Goal: Transaction & Acquisition: Purchase product/service

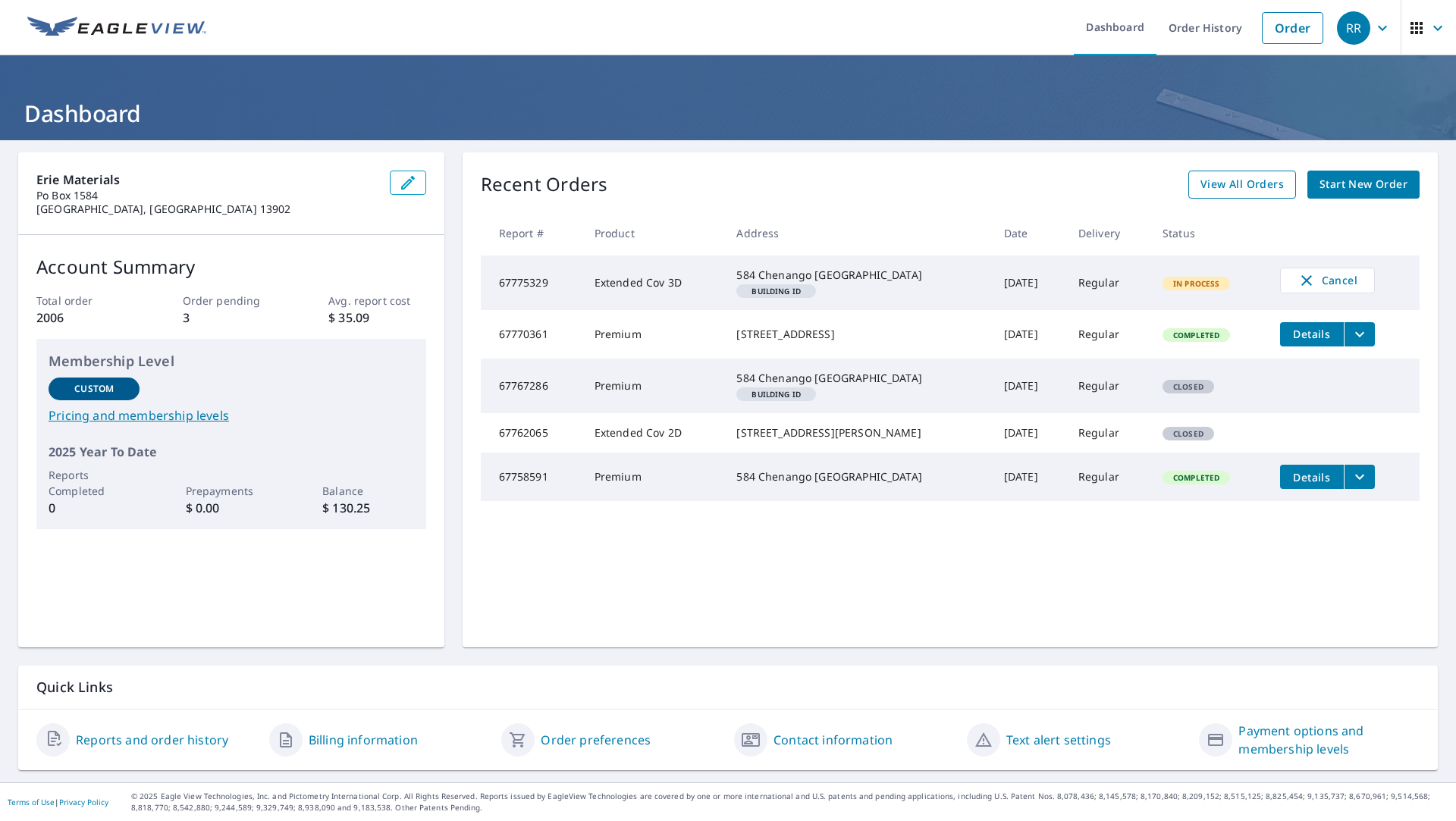
click at [1249, 190] on span "View All Orders" at bounding box center [1241, 184] width 83 height 19
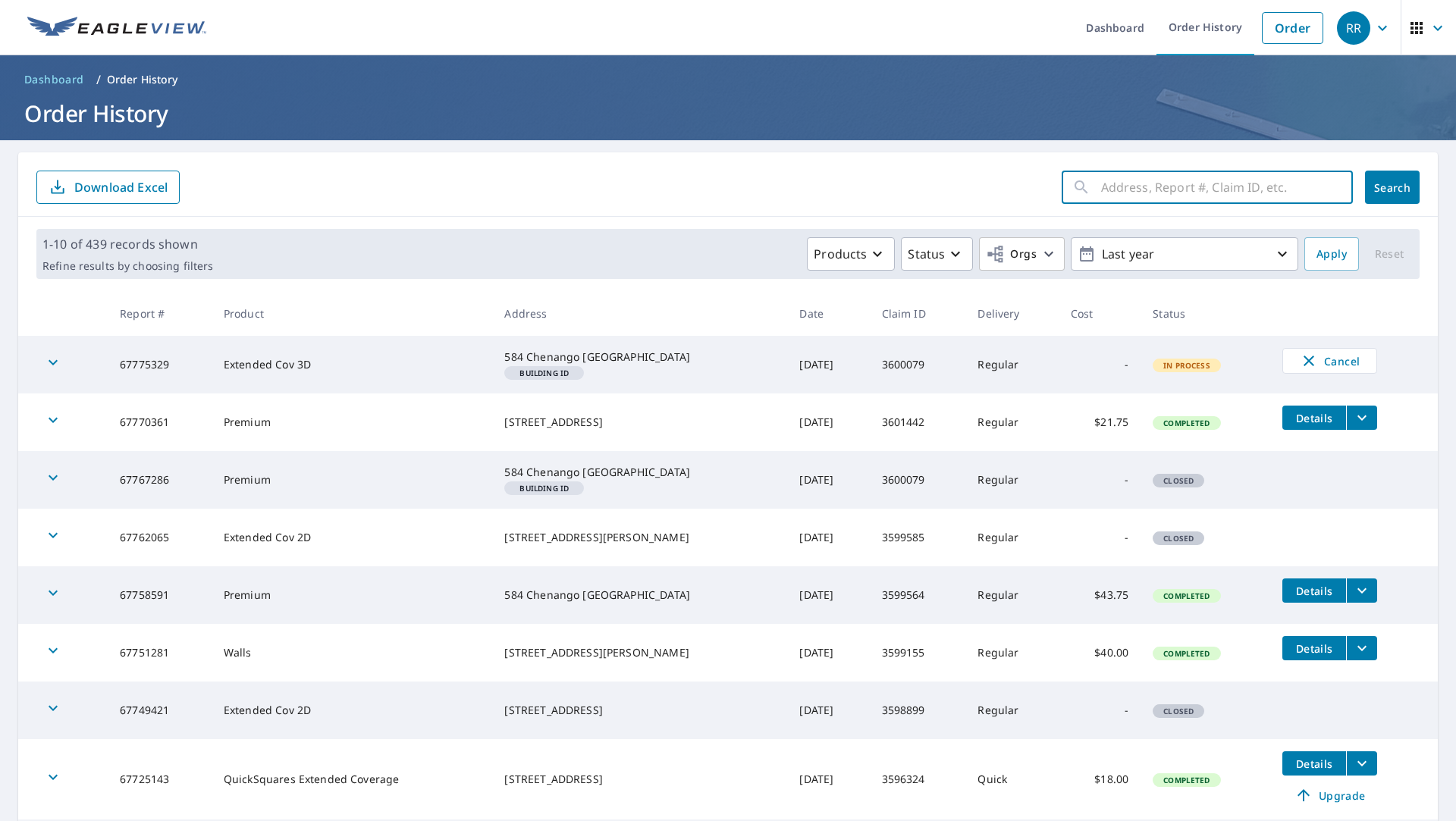
click at [1123, 189] on input "text" at bounding box center [1226, 187] width 252 height 42
type input "[STREET_ADDRESS][PERSON_NAME]"
click at [1384, 187] on span "Search" at bounding box center [1392, 187] width 30 height 14
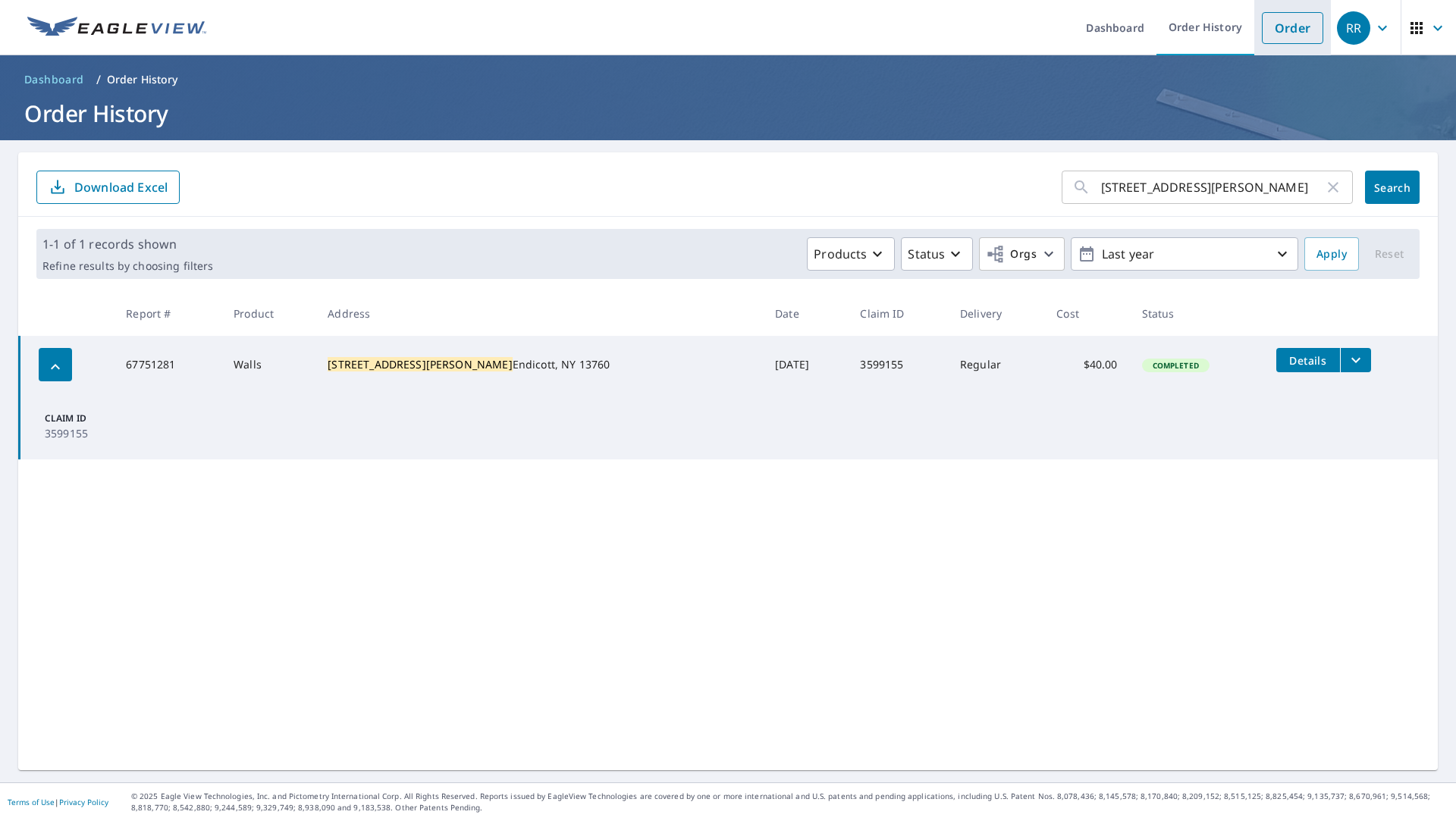
click at [1296, 31] on link "Order" at bounding box center [1292, 28] width 61 height 32
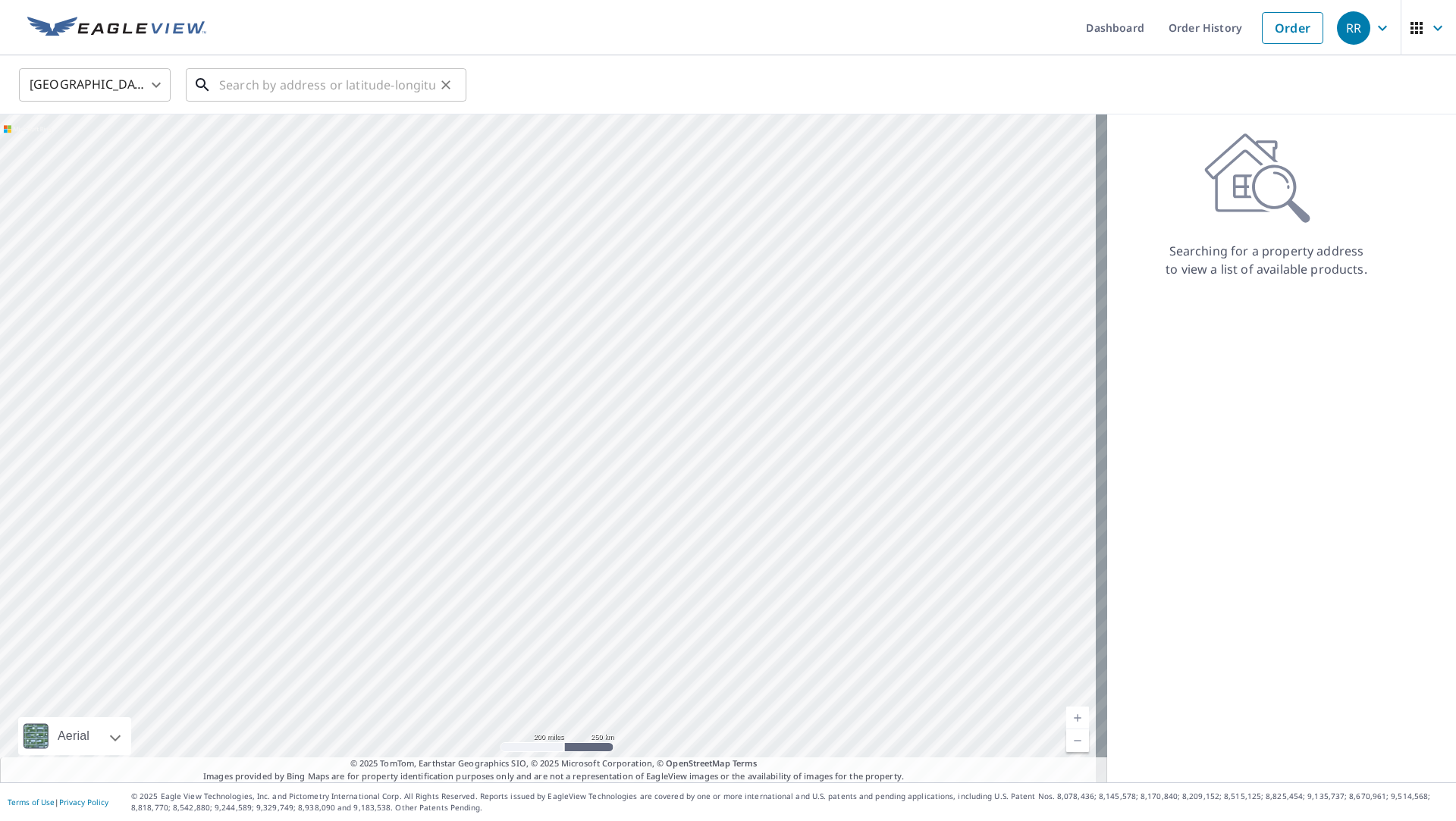
click at [368, 93] on input "text" at bounding box center [327, 85] width 216 height 42
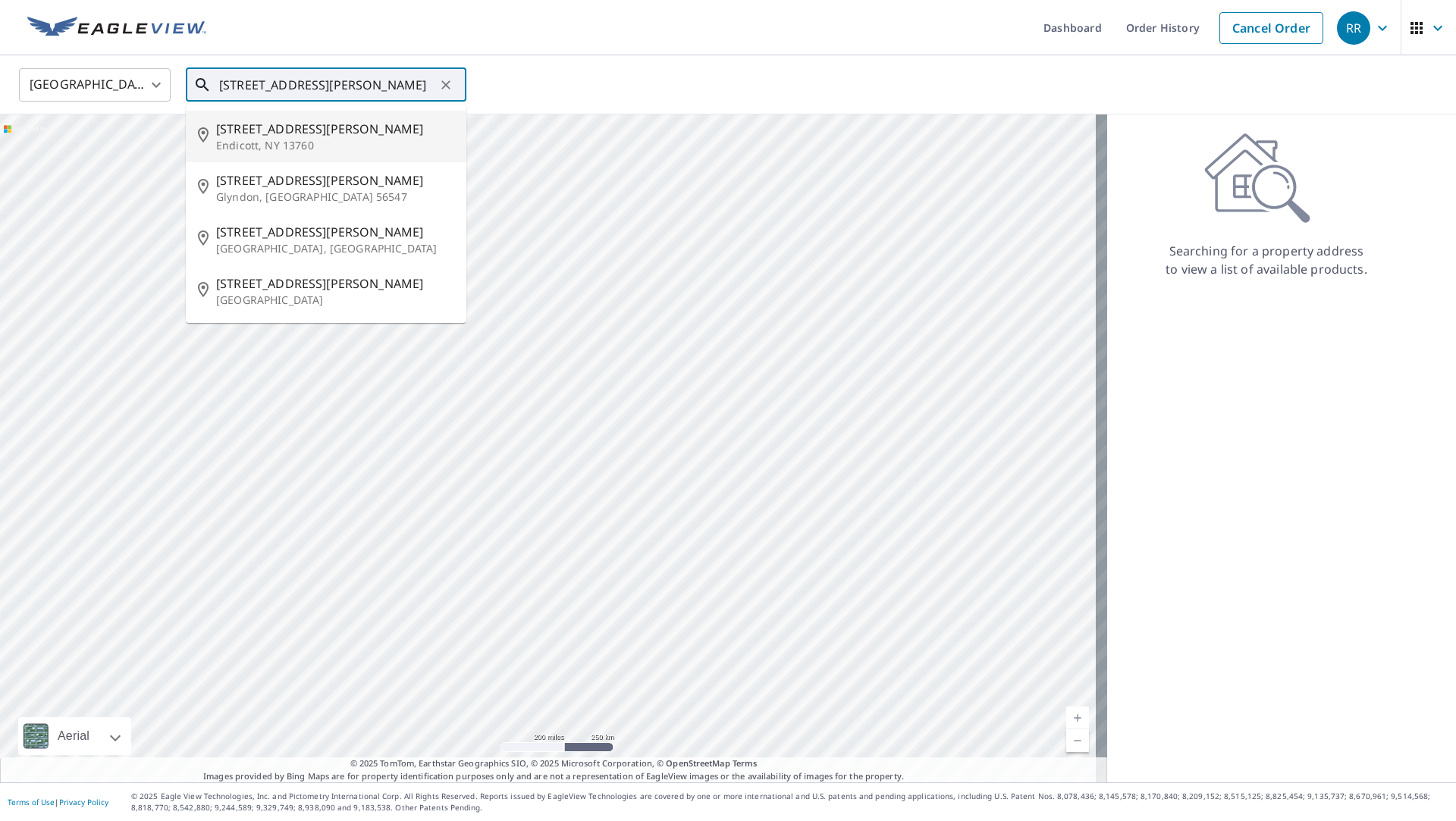
click at [369, 130] on span "[STREET_ADDRESS][PERSON_NAME]" at bounding box center [335, 129] width 238 height 19
type input "[STREET_ADDRESS][PERSON_NAME]"
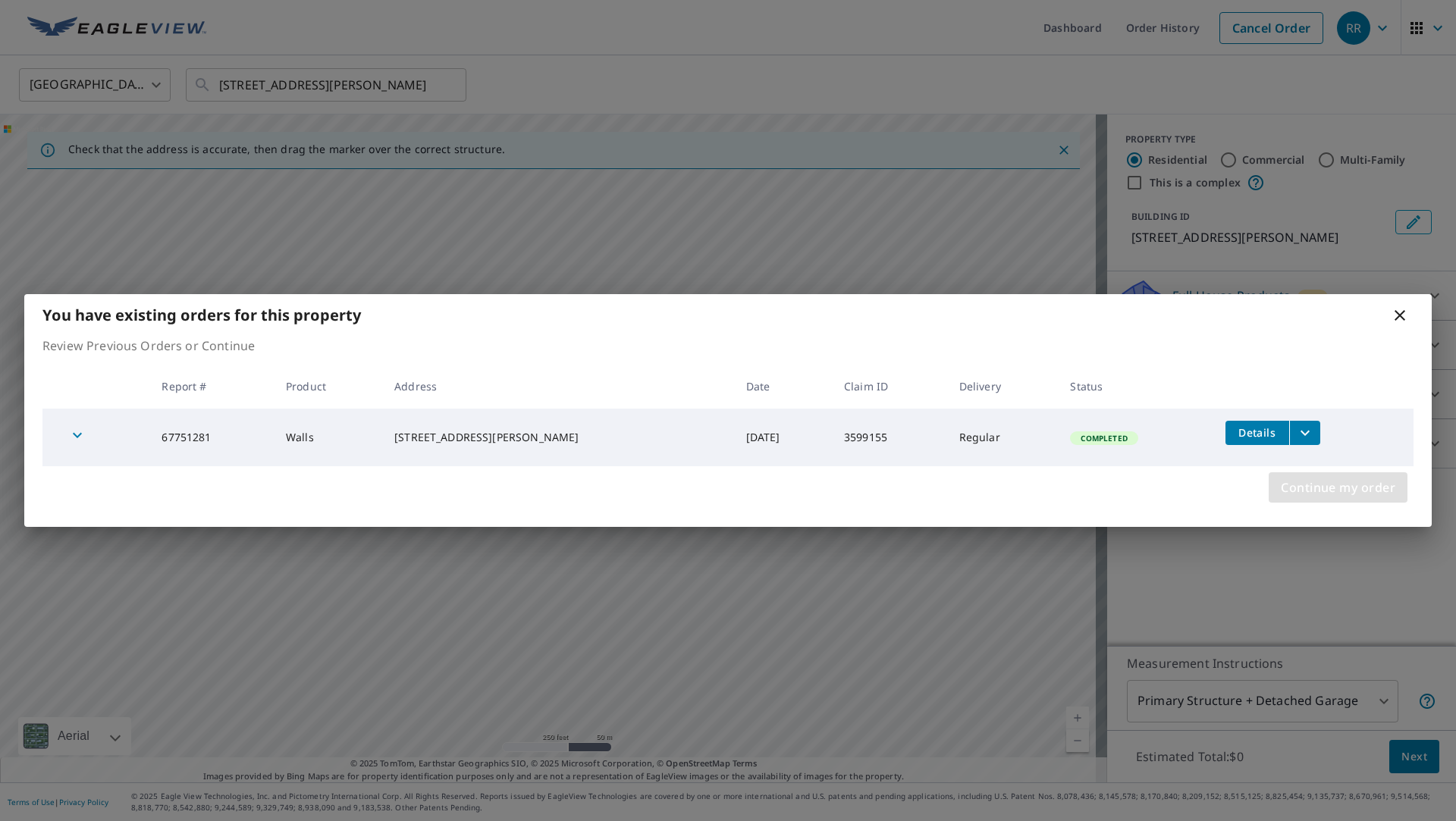
click at [1383, 483] on span "Continue my order" at bounding box center [1338, 487] width 114 height 21
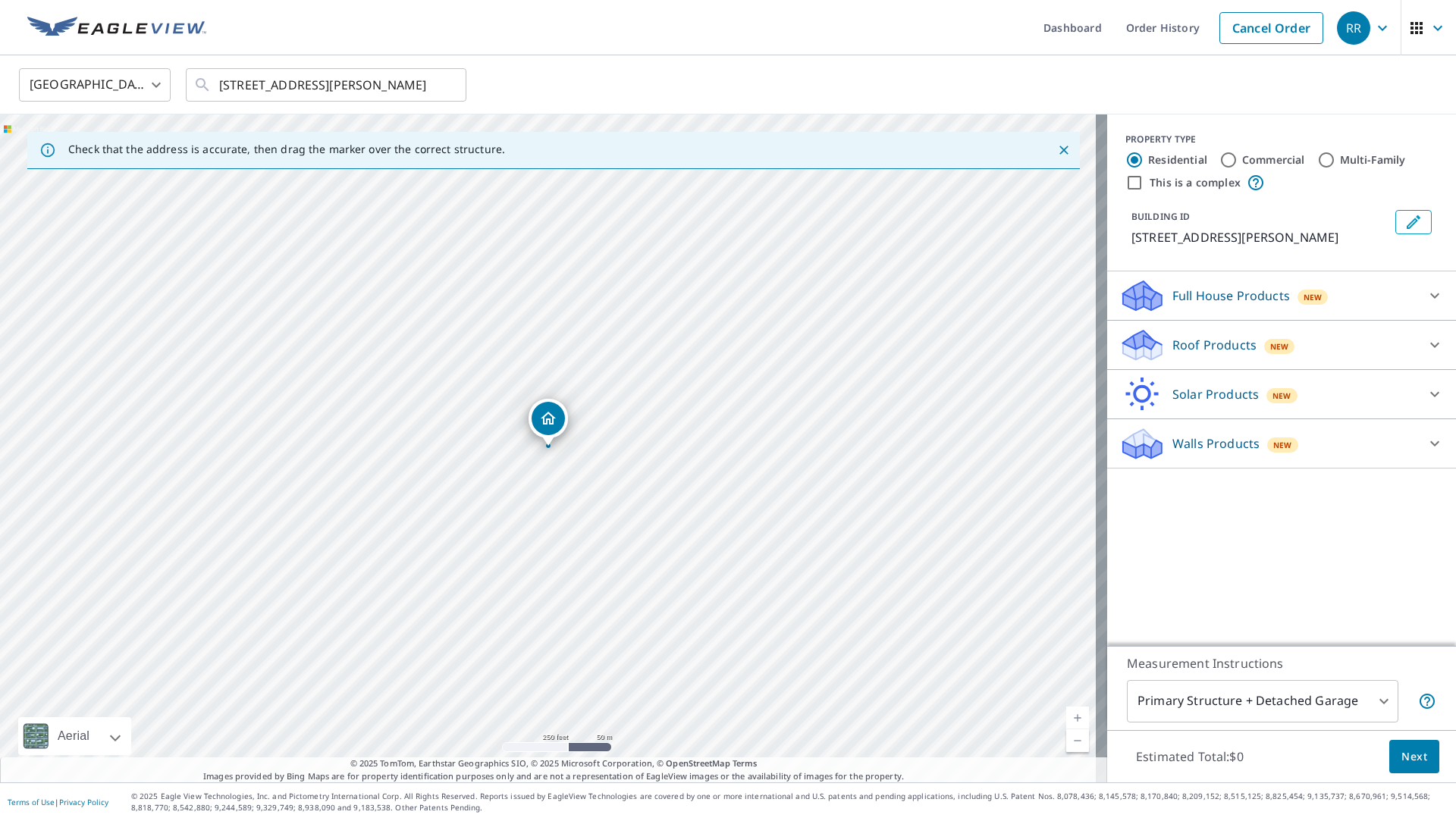
click at [1344, 448] on div "Walls Products New" at bounding box center [1267, 443] width 297 height 35
click at [1222, 157] on input "Commercial" at bounding box center [1229, 160] width 19 height 19
radio input "true"
type input "4"
click at [1281, 383] on div "Walls Products New" at bounding box center [1273, 394] width 306 height 35
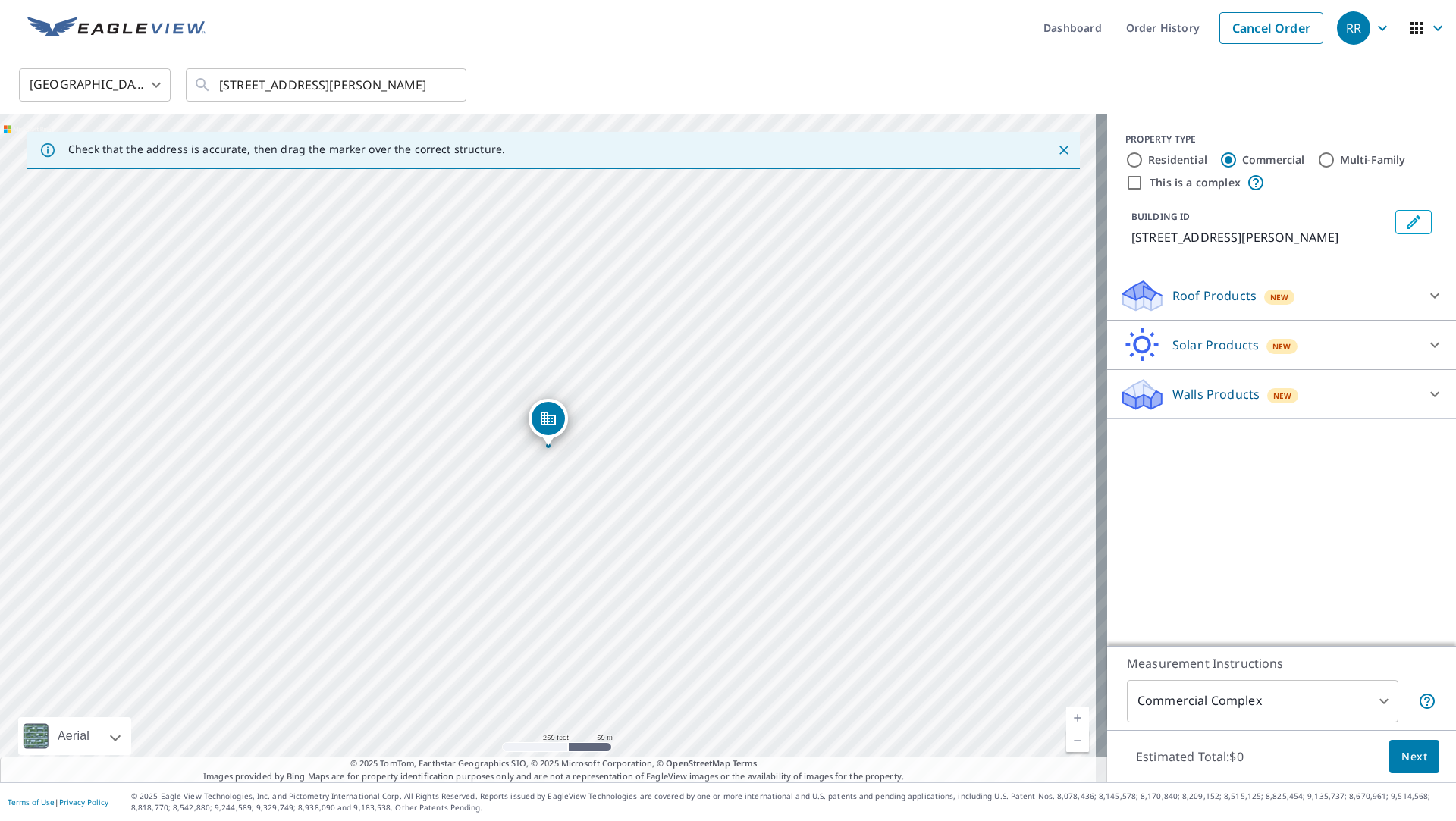
click at [1281, 383] on div "Walls Products New" at bounding box center [1267, 395] width 297 height 35
click at [1128, 159] on input "Residential" at bounding box center [1135, 160] width 19 height 19
radio input "true"
type input "1"
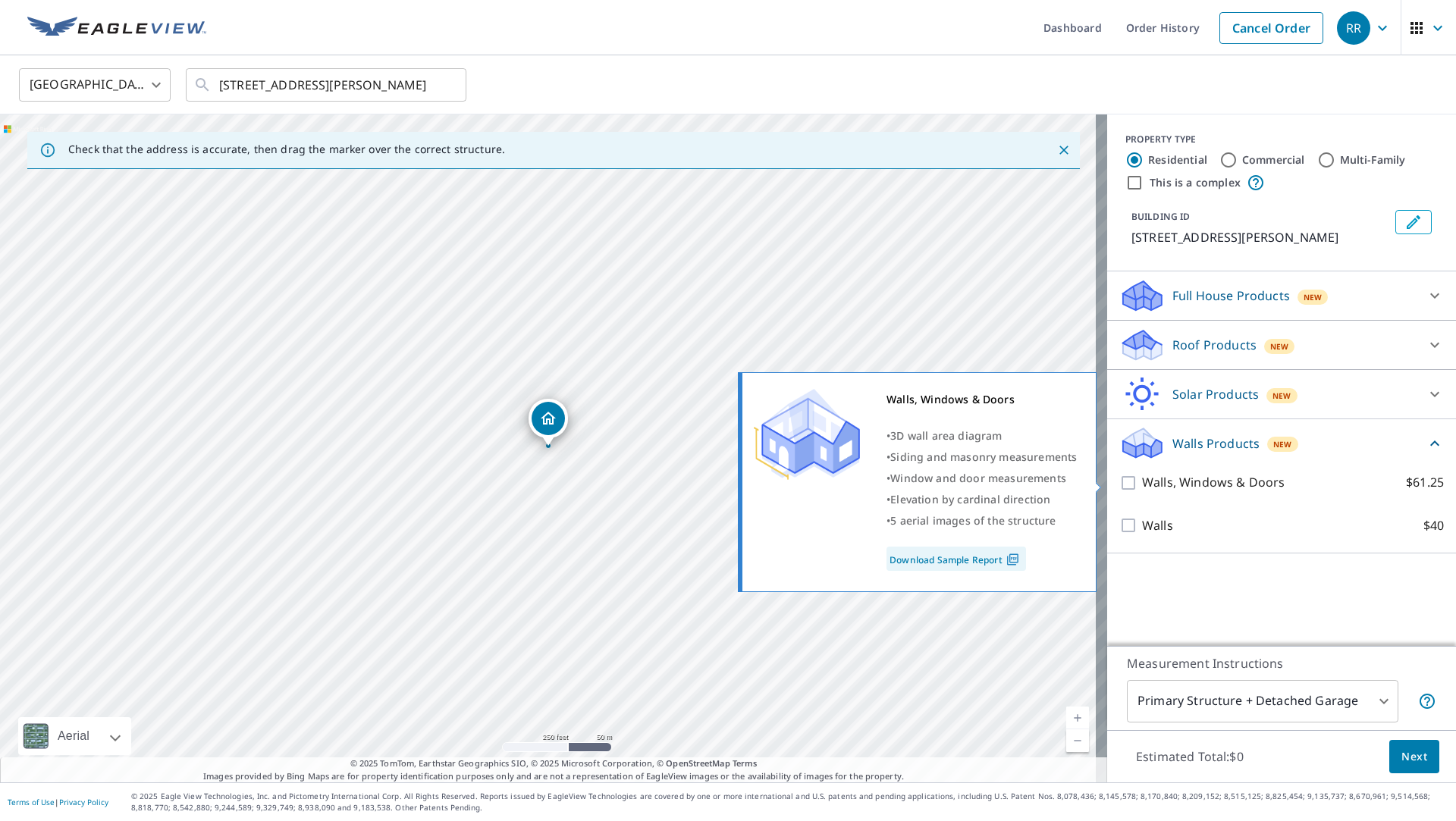
click at [1235, 480] on p "Walls, Windows & Doors" at bounding box center [1213, 482] width 142 height 19
click at [1142, 480] on input "Walls, Windows & Doors $61.25" at bounding box center [1130, 483] width 23 height 19
checkbox input "true"
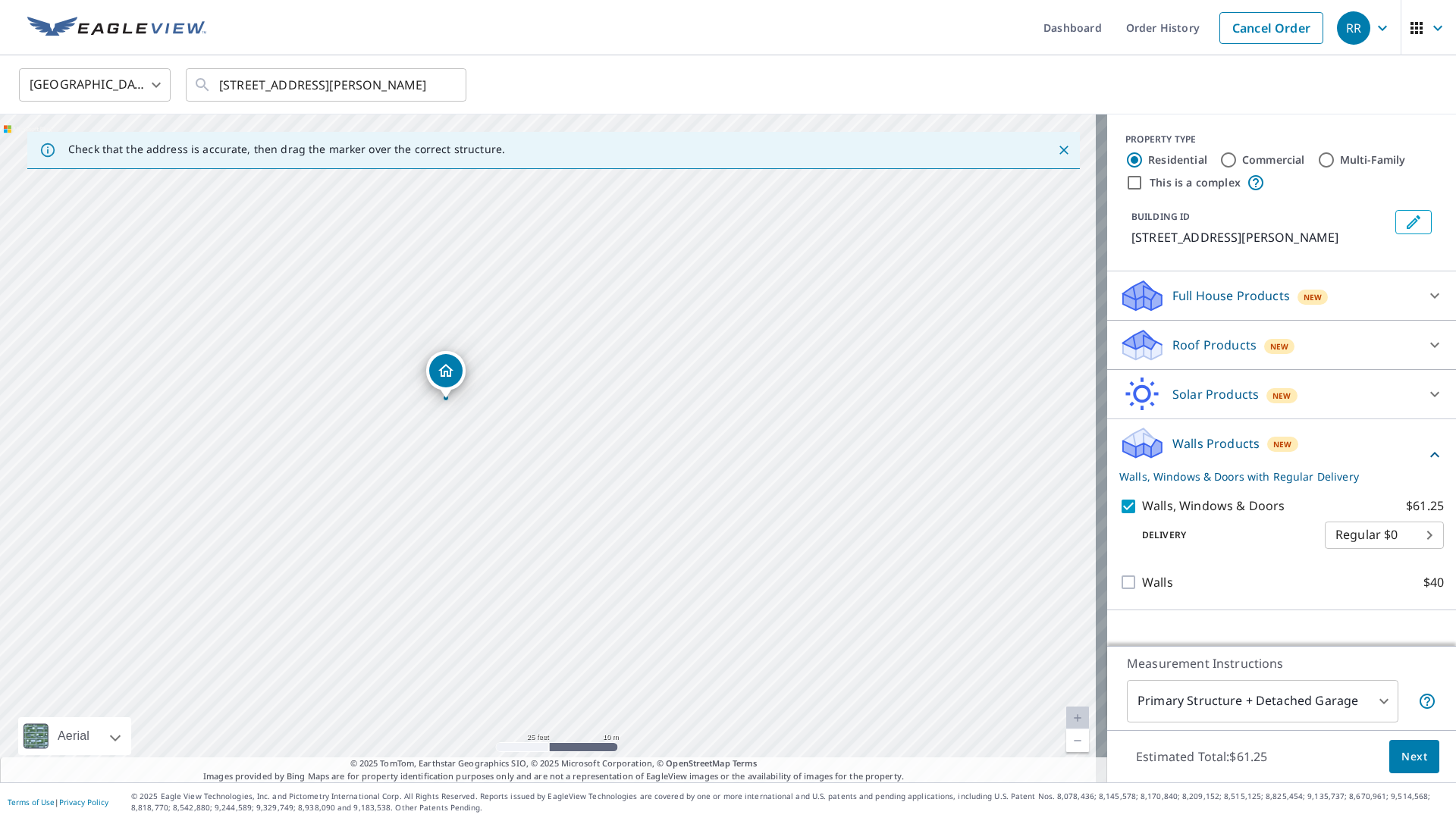
drag, startPoint x: 551, startPoint y: 458, endPoint x: 683, endPoint y: 499, distance: 138.2
click at [682, 499] on div "[STREET_ADDRESS][PERSON_NAME]" at bounding box center [553, 448] width 1107 height 668
click at [1257, 689] on body "RR RR Dashboard Order History Cancel Order RR [GEOGRAPHIC_DATA] [GEOGRAPHIC_DAT…" at bounding box center [728, 410] width 1456 height 821
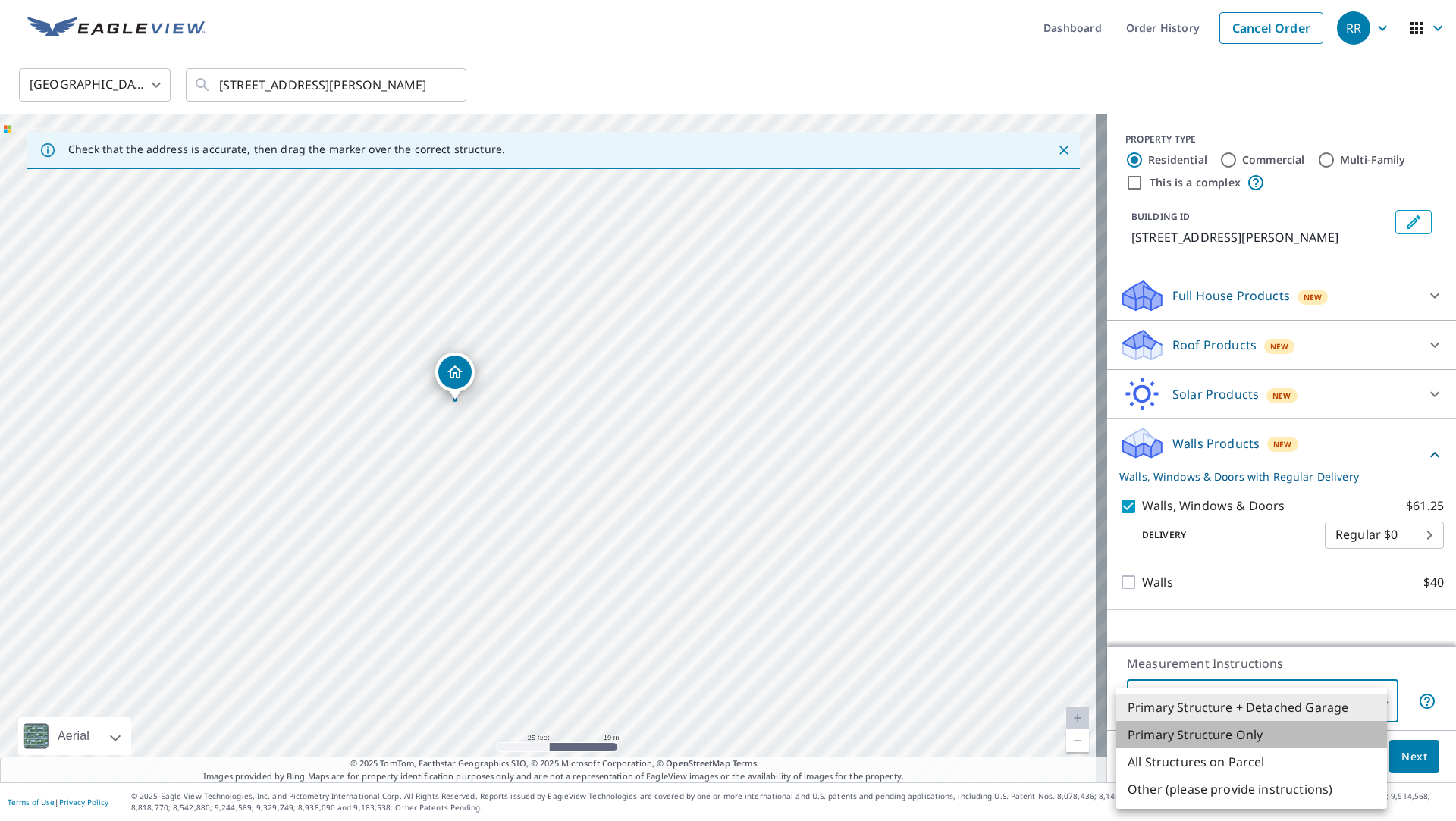
click at [1270, 741] on li "Primary Structure Only" at bounding box center [1251, 734] width 272 height 27
type input "2"
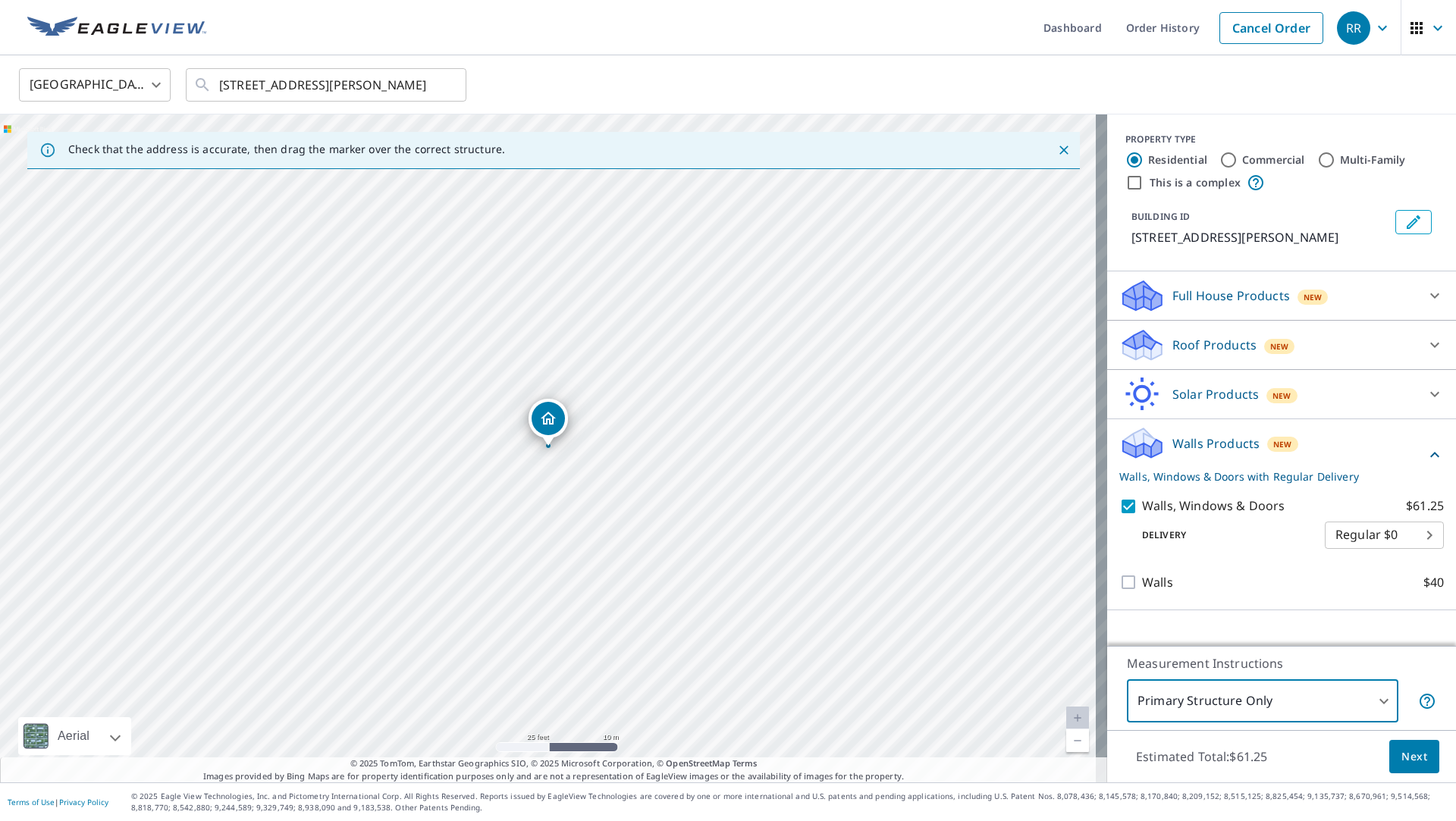
click at [1403, 765] on span "Next" at bounding box center [1414, 756] width 26 height 19
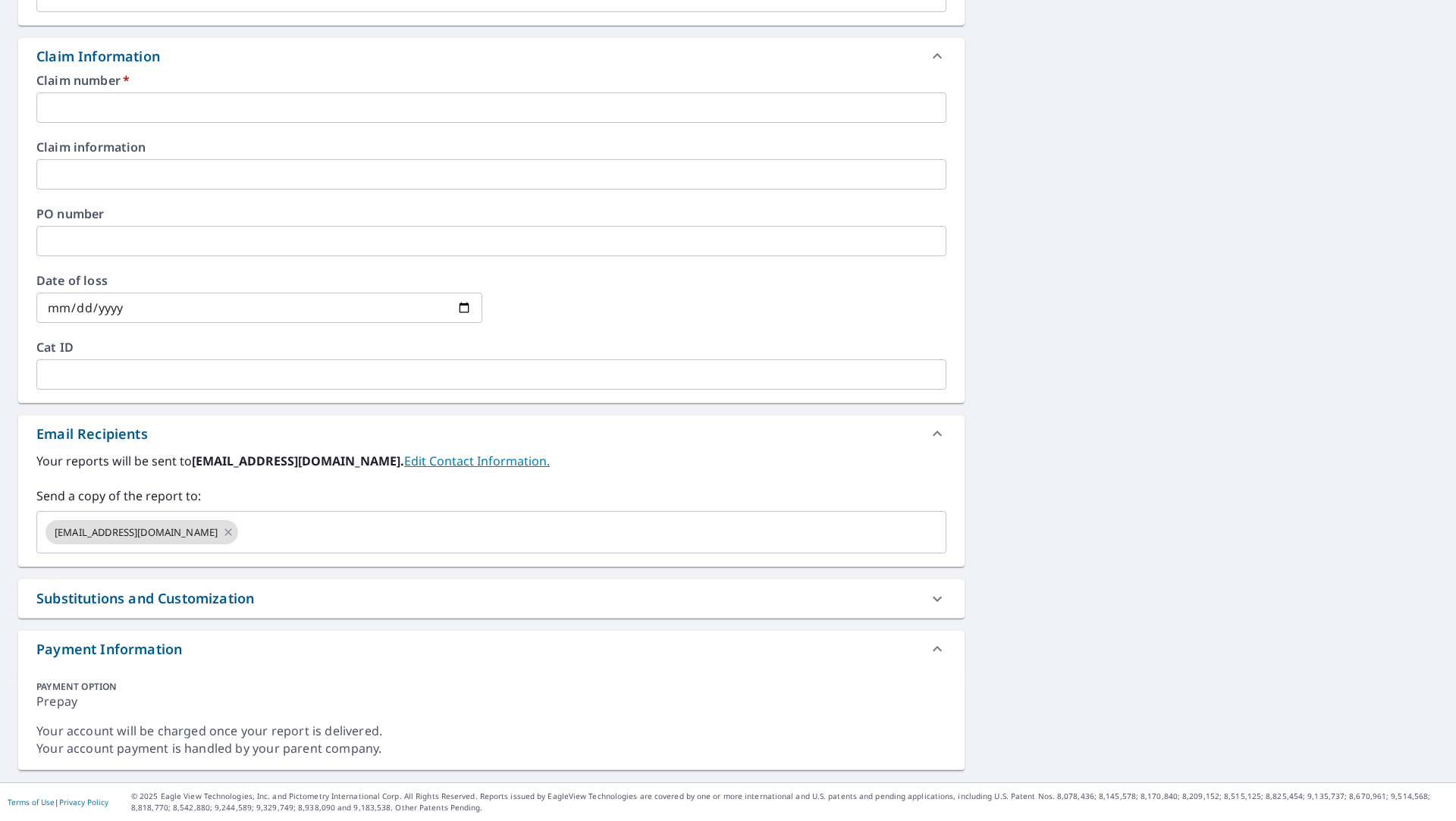
scroll to position [134, 0]
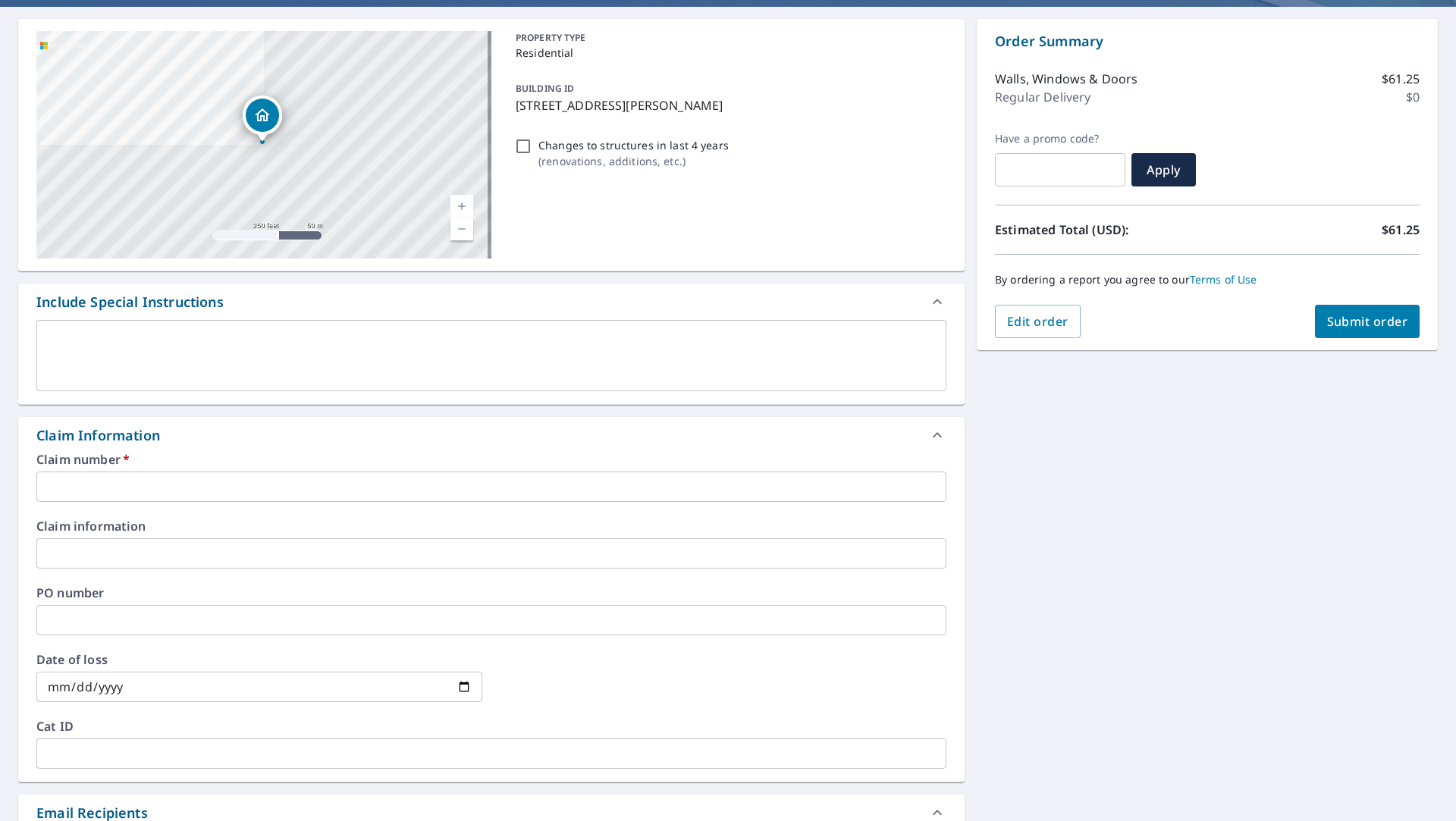
click at [107, 491] on input "text" at bounding box center [491, 486] width 910 height 30
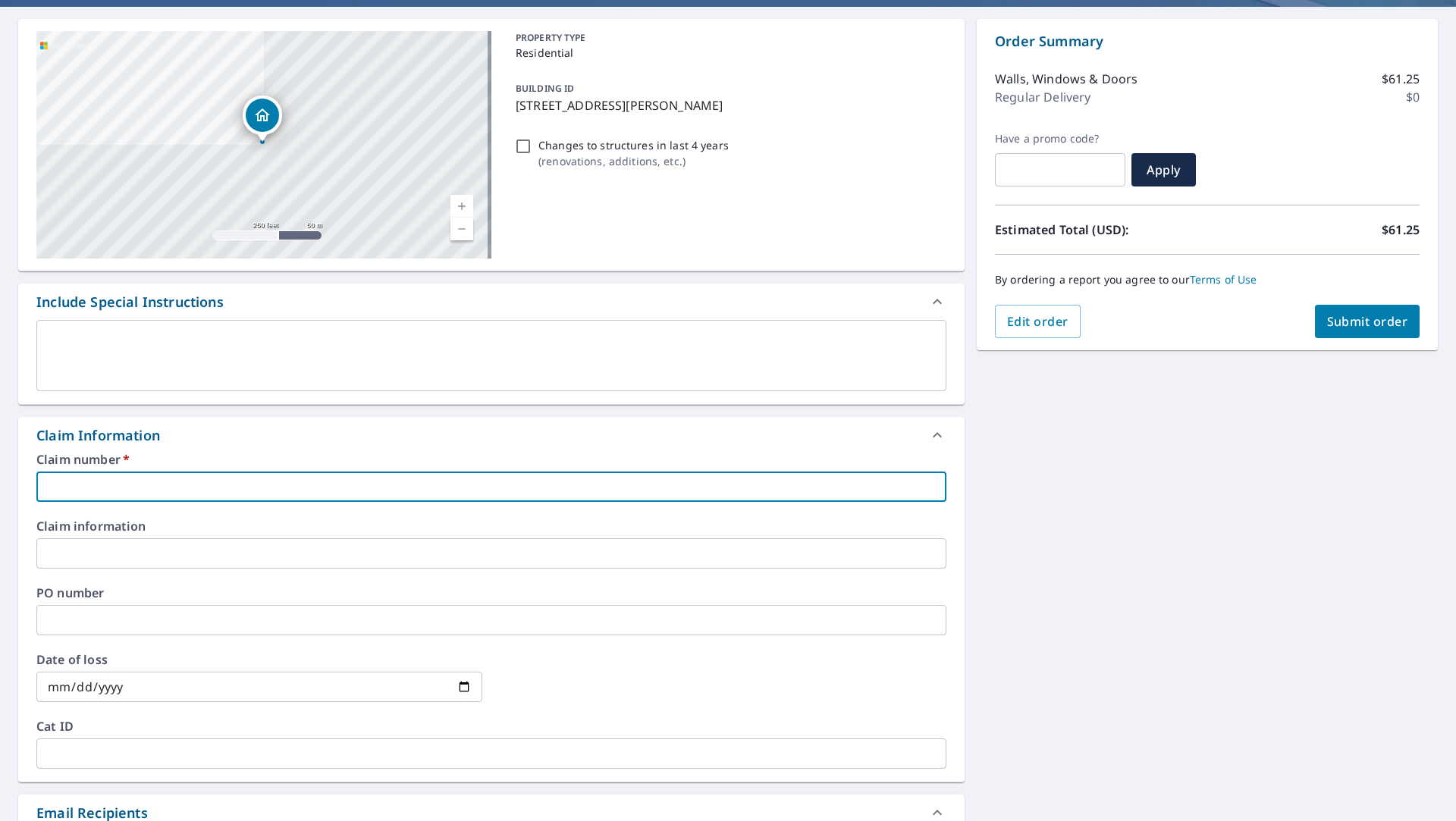
paste input "3599155"
type input "3599155"
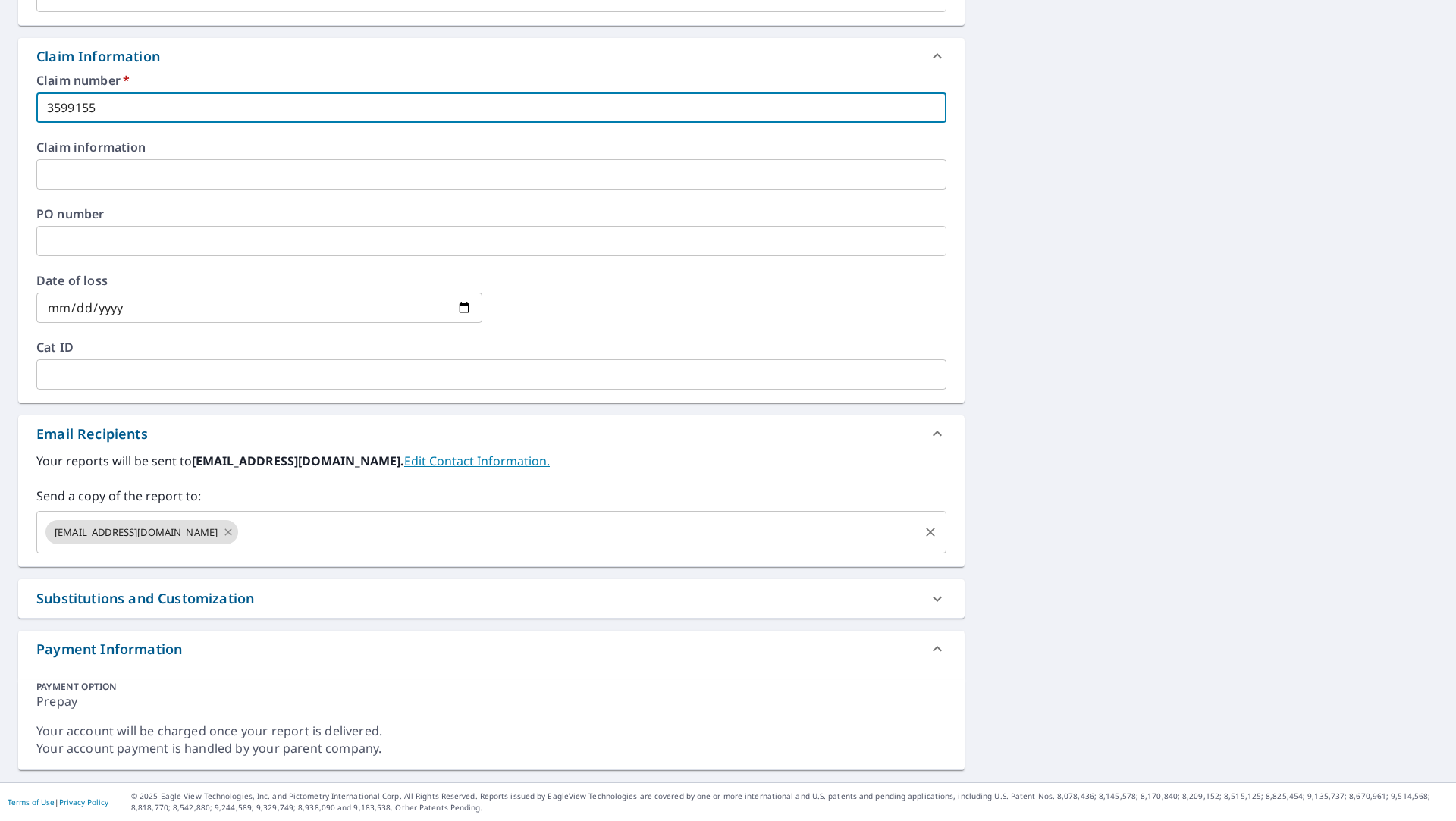
click at [226, 529] on icon at bounding box center [229, 532] width 7 height 7
checkbox input "true"
type input "3599155"
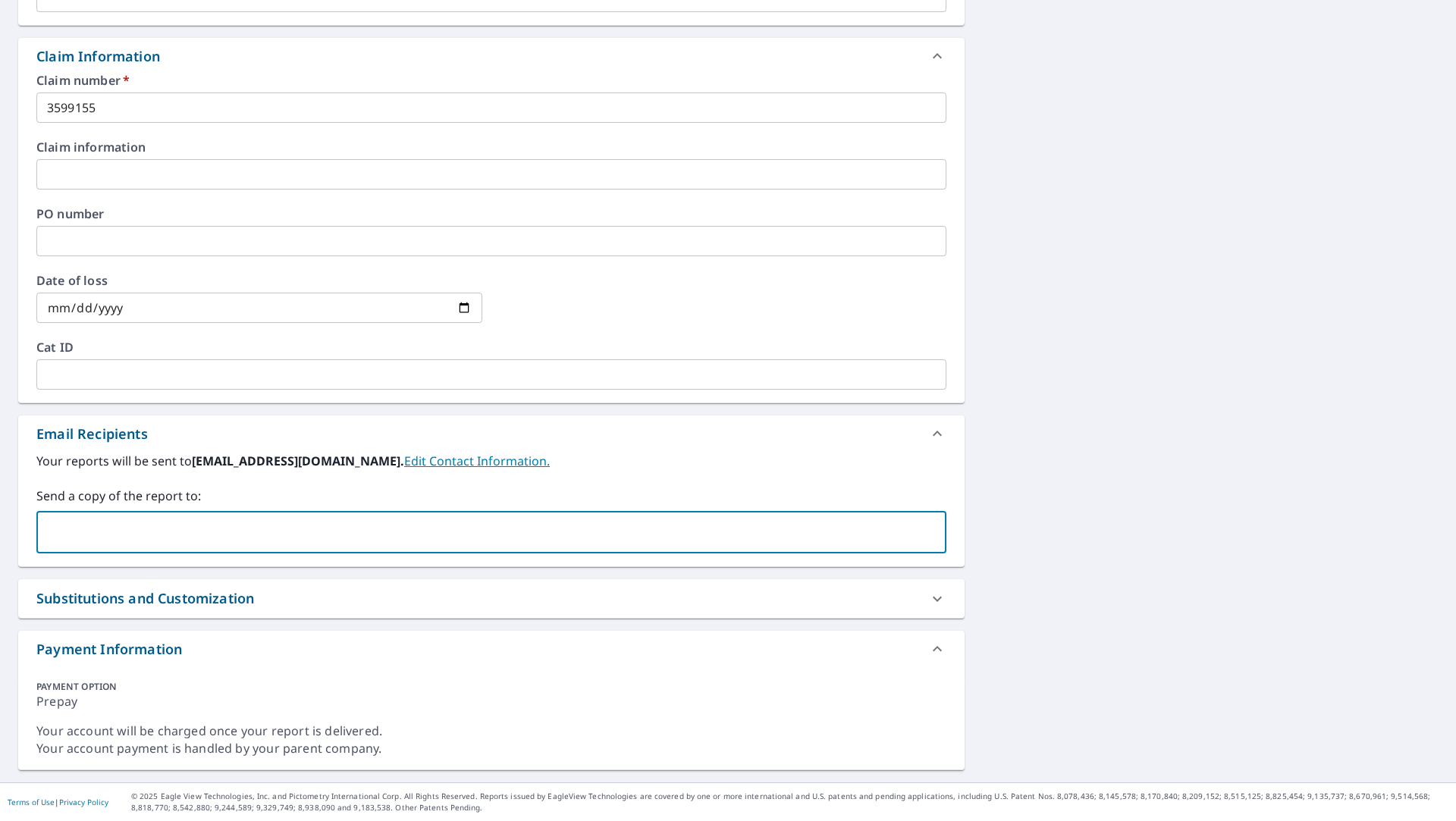
click at [173, 535] on input "text" at bounding box center [480, 532] width 874 height 29
type input "[EMAIL_ADDRESS][DOMAIN_NAME]"
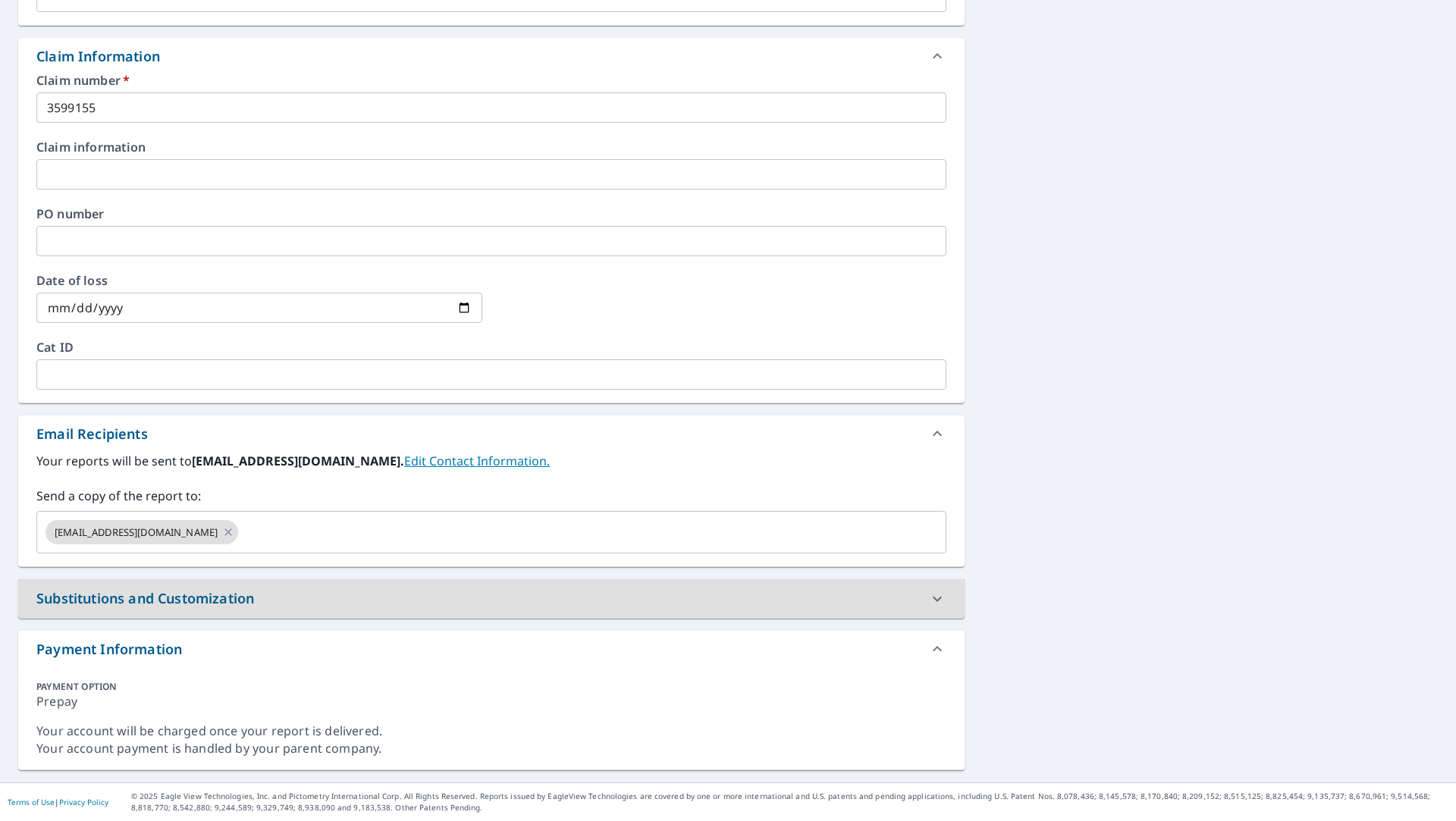
click at [1087, 448] on div "[STREET_ADDRESS][PERSON_NAME] A standard road map Aerial A detailed look from a…" at bounding box center [728, 205] width 1456 height 1154
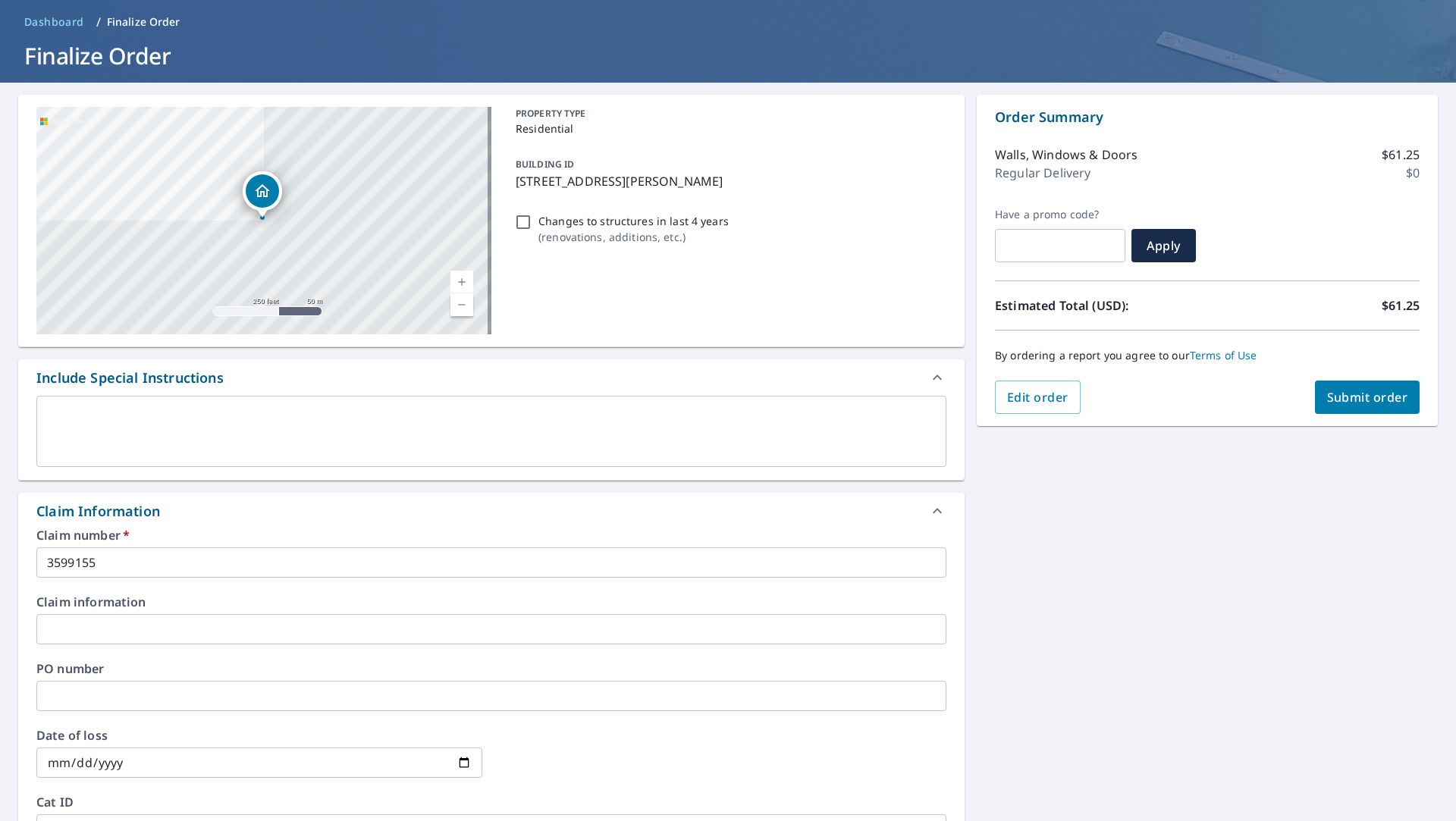
scroll to position [0, 0]
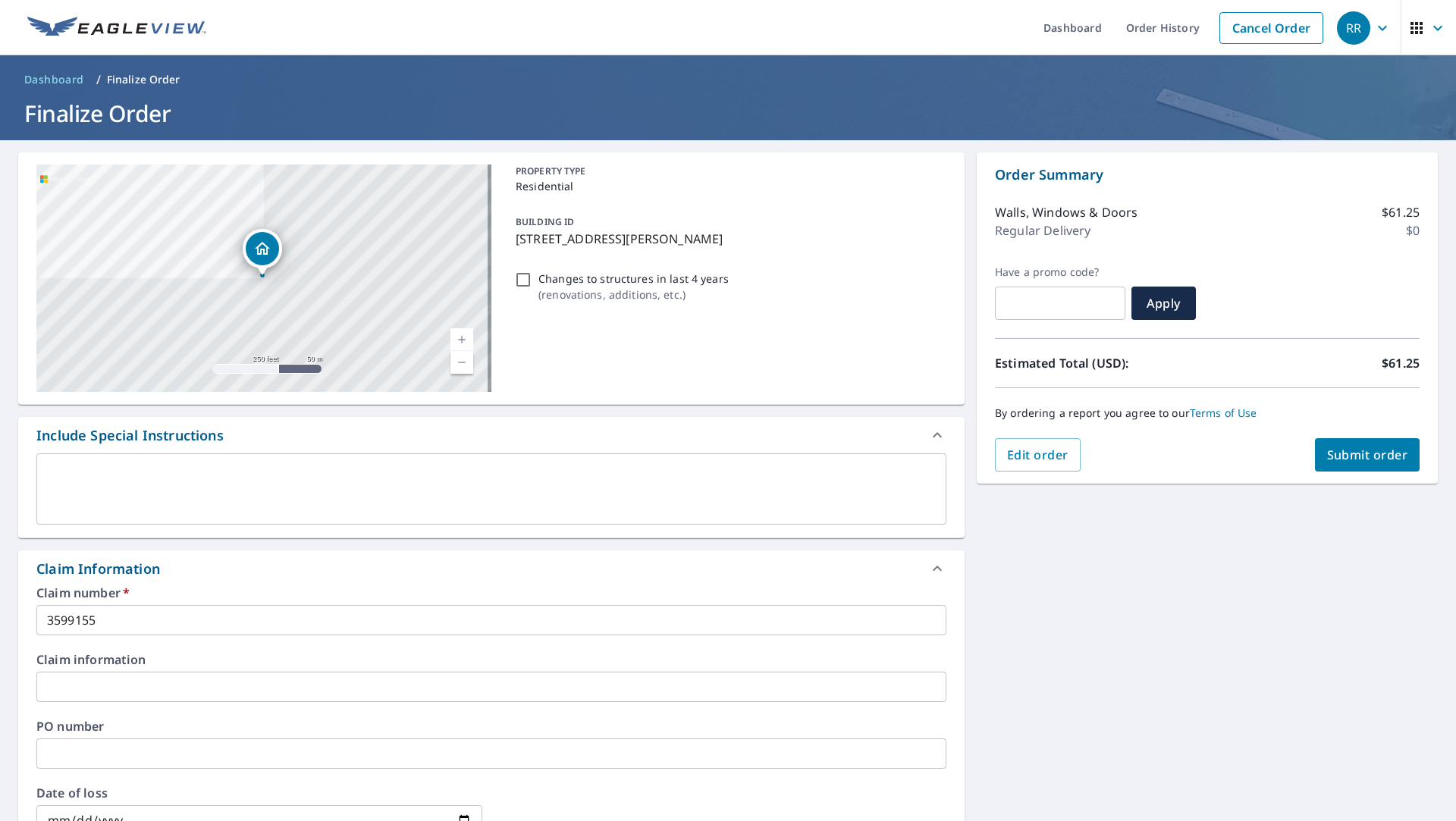
click at [1342, 466] on button "Submit order" at bounding box center [1367, 455] width 105 height 34
checkbox input "true"
